Goal: Task Accomplishment & Management: Manage account settings

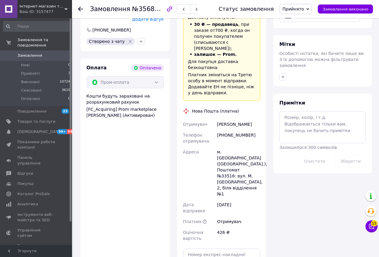
scroll to position [534, 0]
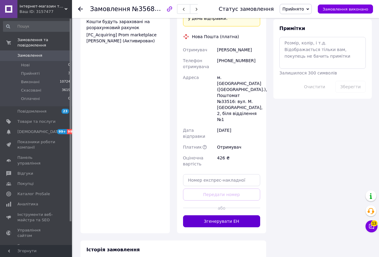
click at [215, 215] on button "Згенерувати ЕН" at bounding box center [221, 221] width 77 height 12
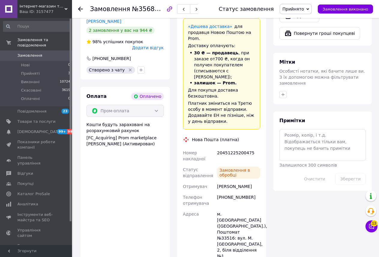
scroll to position [384, 0]
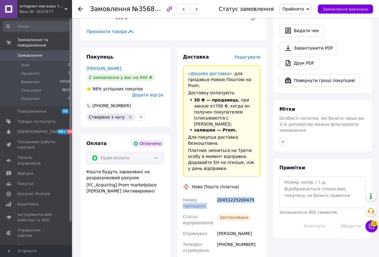
drag, startPoint x: 215, startPoint y: 156, endPoint x: 254, endPoint y: 156, distance: 39.9
click at [252, 194] on div "20451225200475" at bounding box center [239, 202] width 46 height 17
drag, startPoint x: 250, startPoint y: 155, endPoint x: 215, endPoint y: 158, distance: 34.6
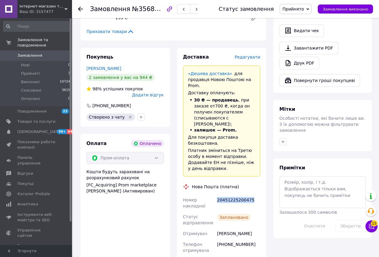
copy div "Номер накладної 20451225200475"
click at [79, 10] on icon at bounding box center [80, 9] width 5 height 5
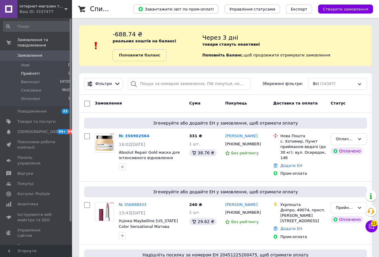
click at [34, 71] on span "Прийняті" at bounding box center [30, 73] width 19 height 5
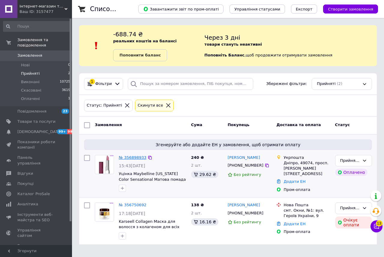
click at [133, 156] on link "№ 356898933" at bounding box center [133, 157] width 28 height 5
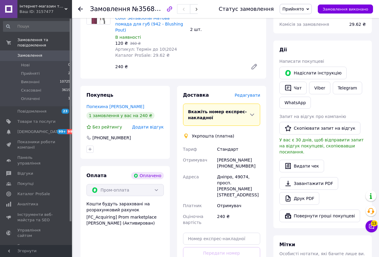
scroll to position [270, 0]
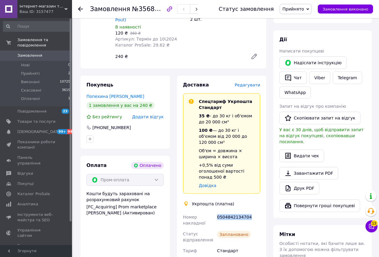
drag, startPoint x: 214, startPoint y: 191, endPoint x: 250, endPoint y: 189, distance: 36.6
copy div "Номер накладної 0504842134704"
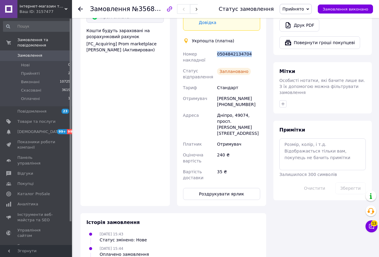
scroll to position [433, 0]
click at [230, 188] on button "Роздрукувати ярлик" at bounding box center [221, 194] width 77 height 12
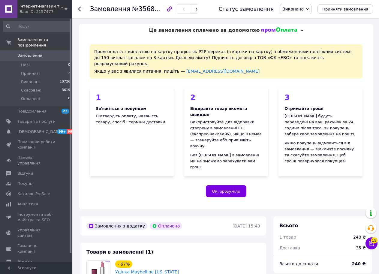
click at [81, 10] on icon at bounding box center [80, 9] width 5 height 5
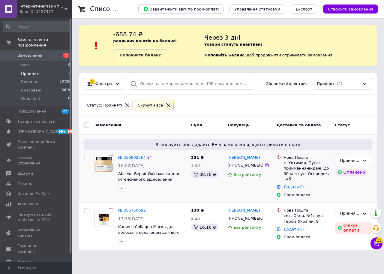
click at [133, 156] on link "№ 356902564" at bounding box center [132, 157] width 28 height 5
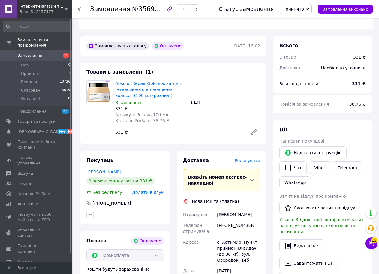
scroll to position [330, 0]
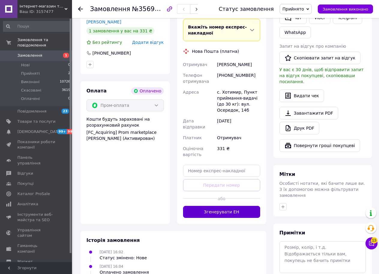
click at [219, 206] on button "Згенерувати ЕН" at bounding box center [221, 212] width 77 height 12
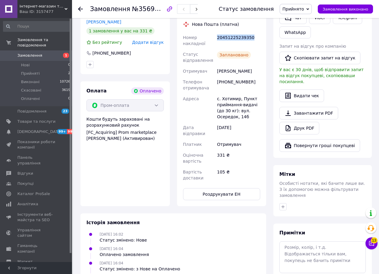
drag, startPoint x: 214, startPoint y: 30, endPoint x: 254, endPoint y: 26, distance: 39.4
click at [254, 32] on div "Номер накладної 20451225239350 Статус відправлення Заплановано Отримувач Путря …" at bounding box center [222, 107] width 80 height 151
copy div "Номер накладної 20451225239350"
